Goal: Check status: Check status

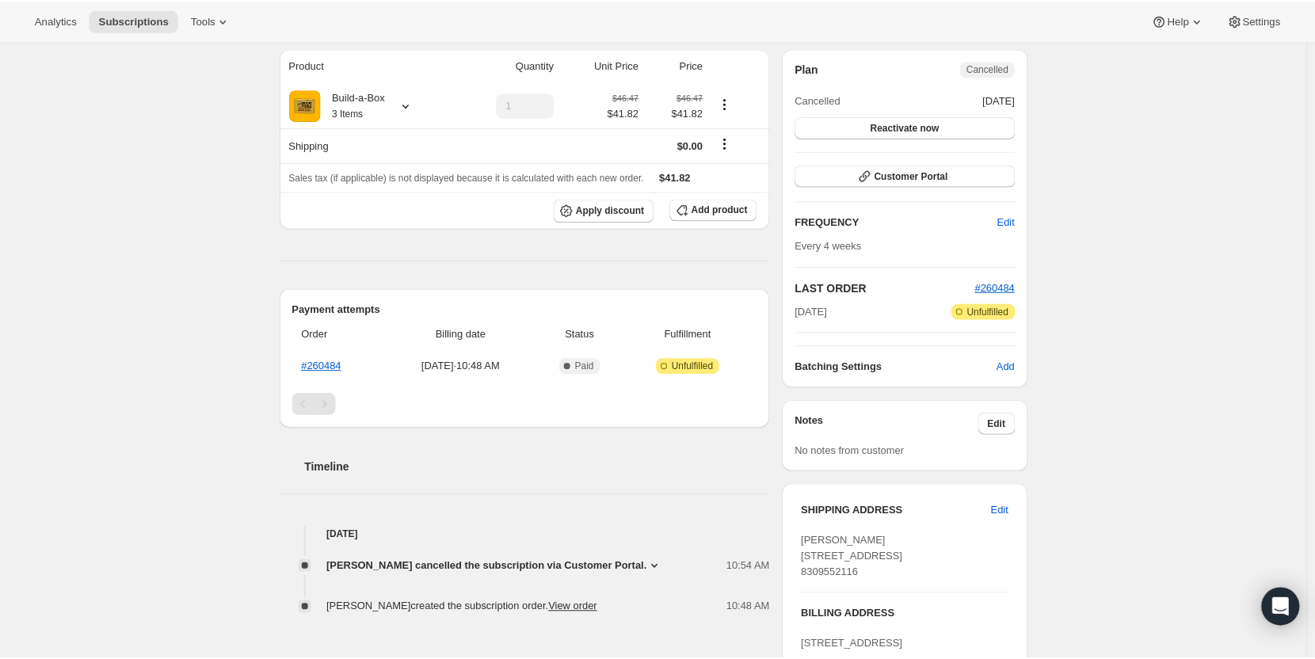
scroll to position [158, 0]
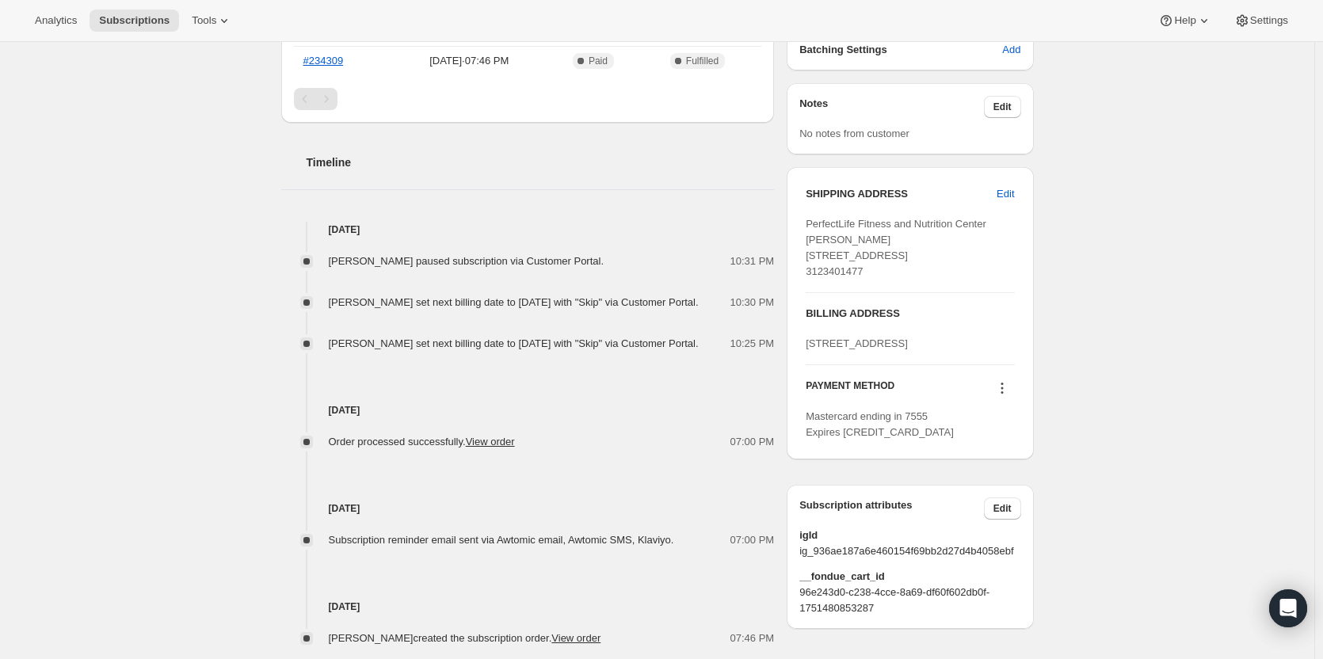
scroll to position [475, 0]
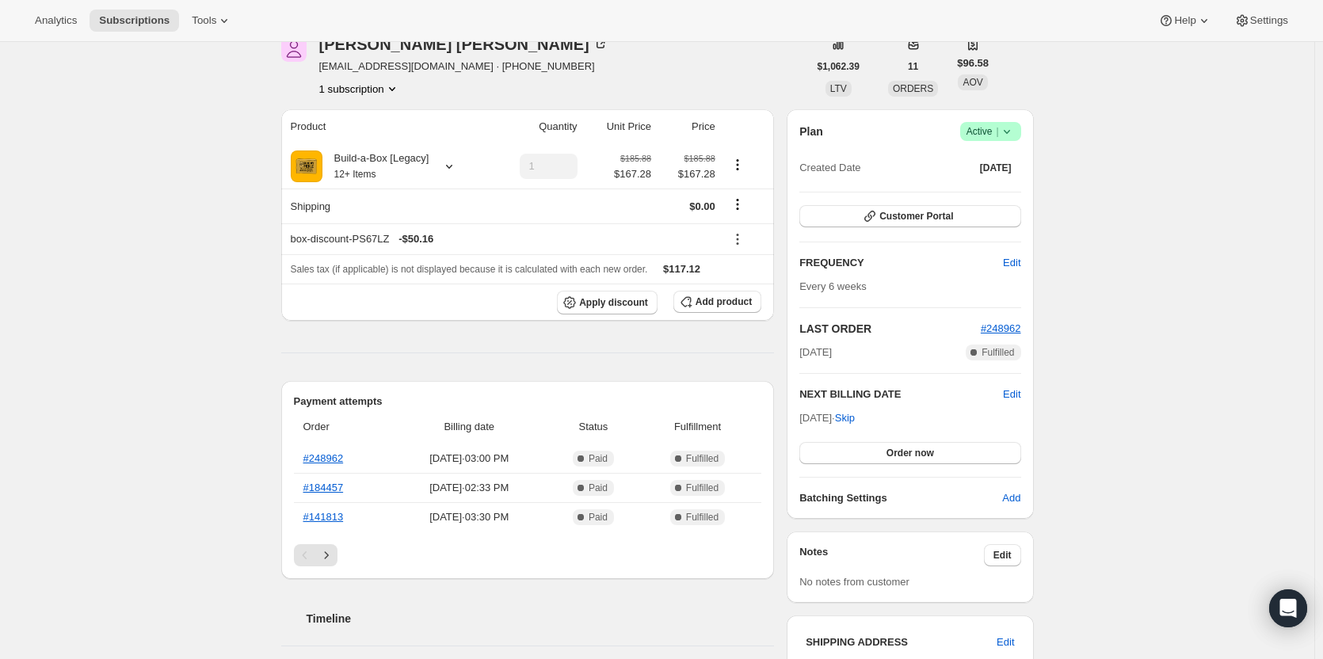
scroll to position [79, 0]
click at [855, 420] on span "Skip" at bounding box center [845, 418] width 20 height 16
